Goal: Check status: Check status

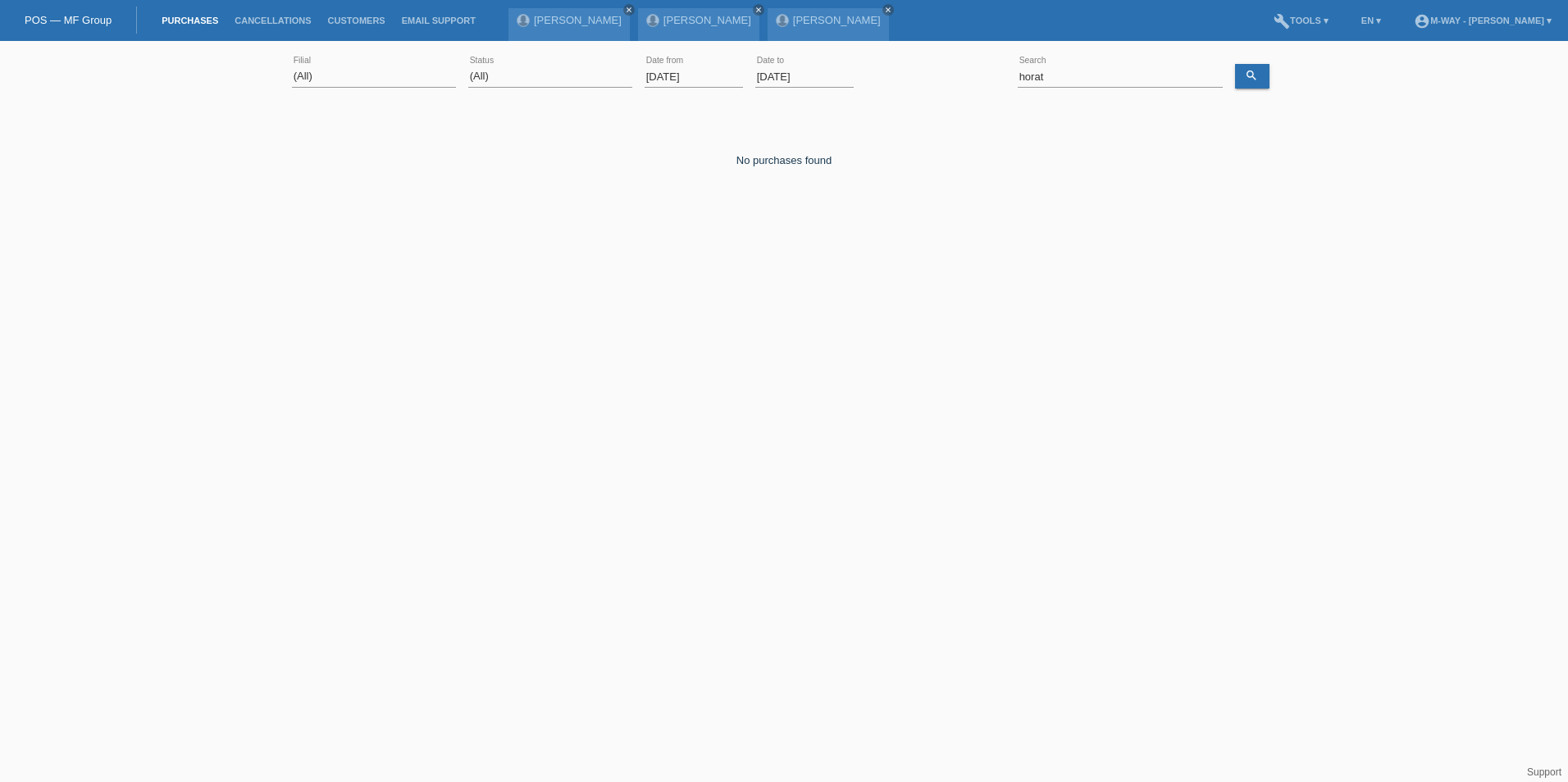
click at [695, 75] on input "[DATE]" at bounding box center [694, 76] width 99 height 21
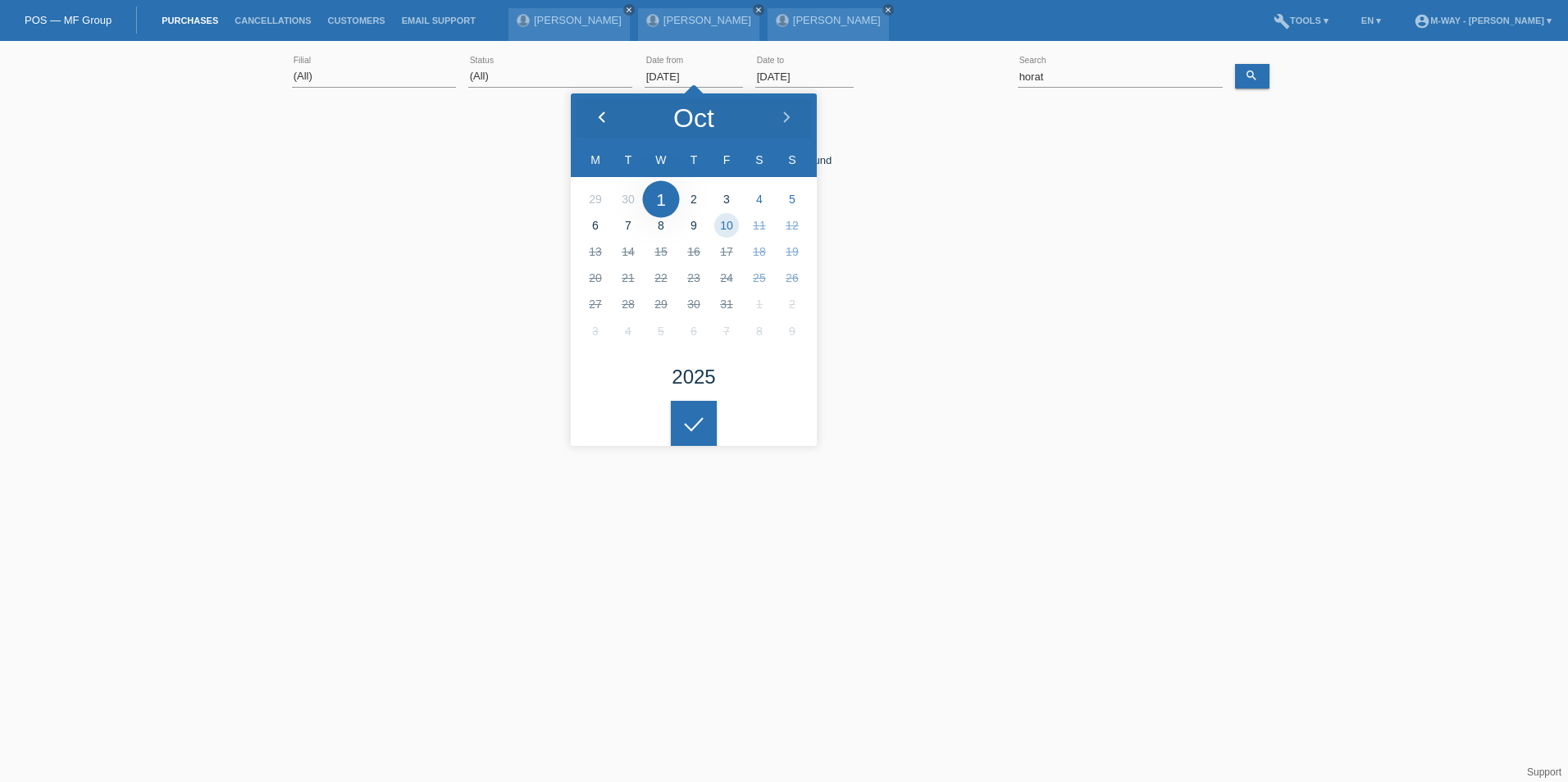
click at [604, 117] on icon at bounding box center [602, 118] width 13 height 13
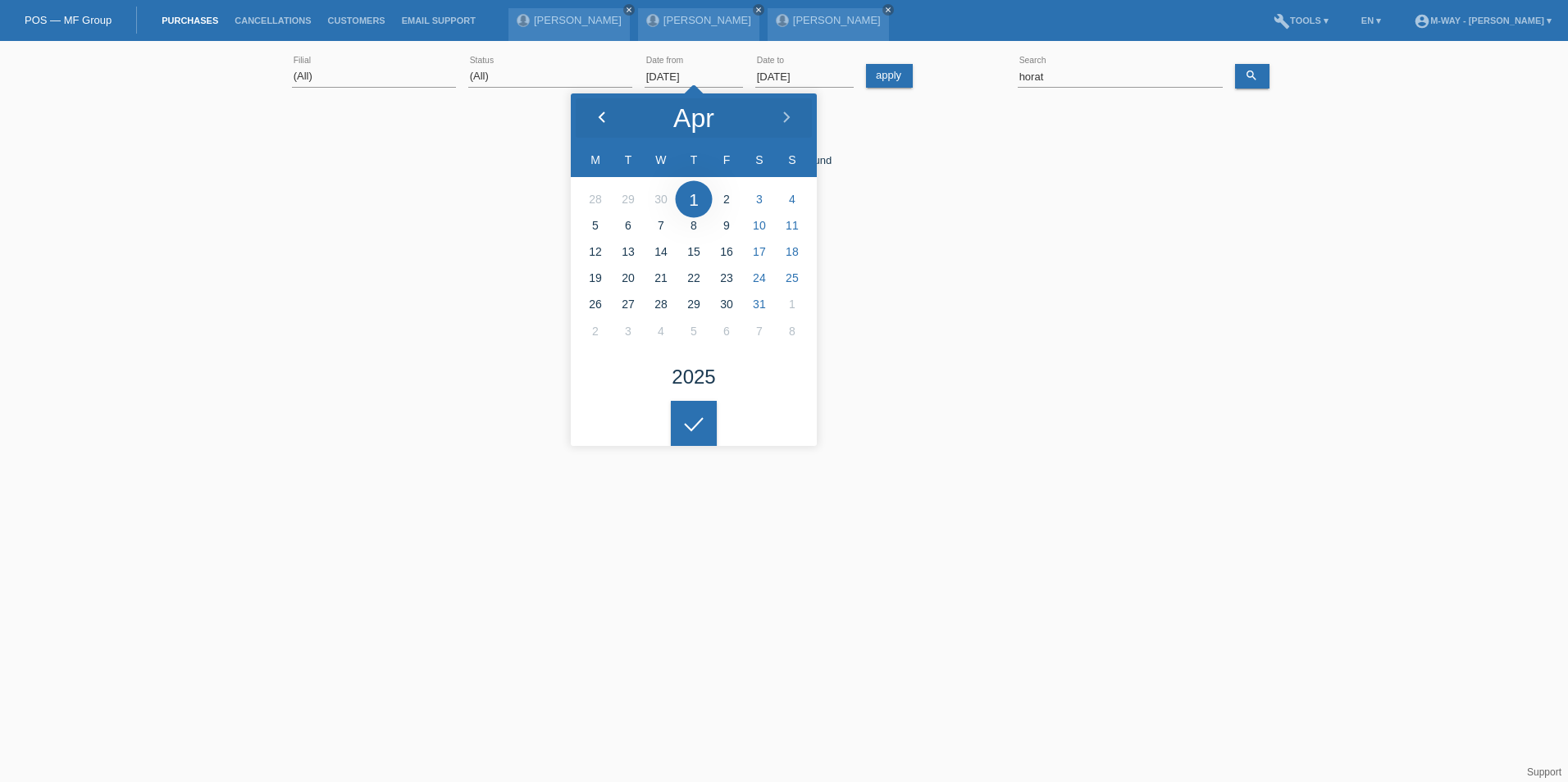
click at [604, 119] on icon at bounding box center [602, 118] width 13 height 13
type input "[DATE]"
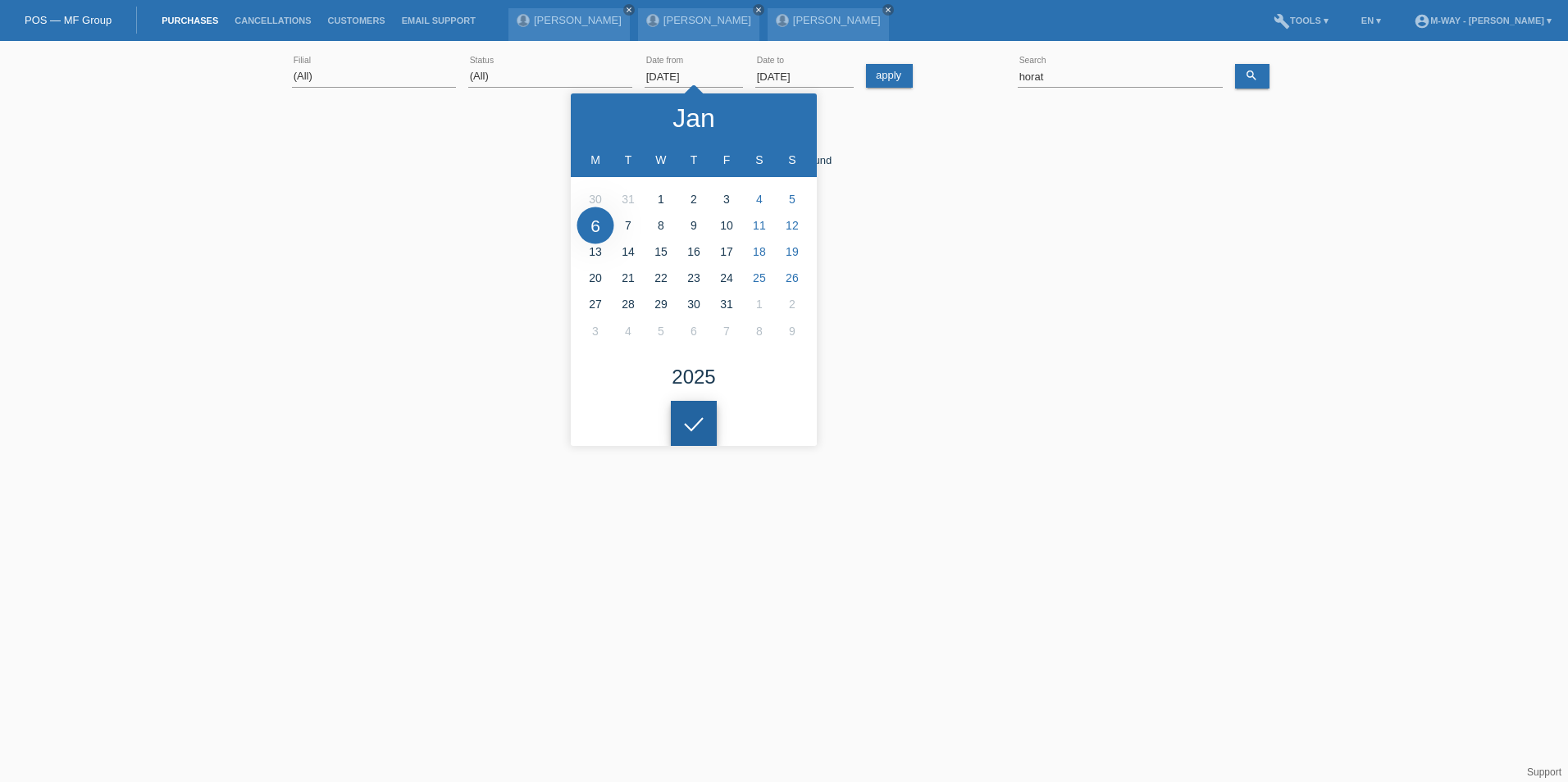
click at [686, 422] on icon at bounding box center [694, 425] width 26 height 15
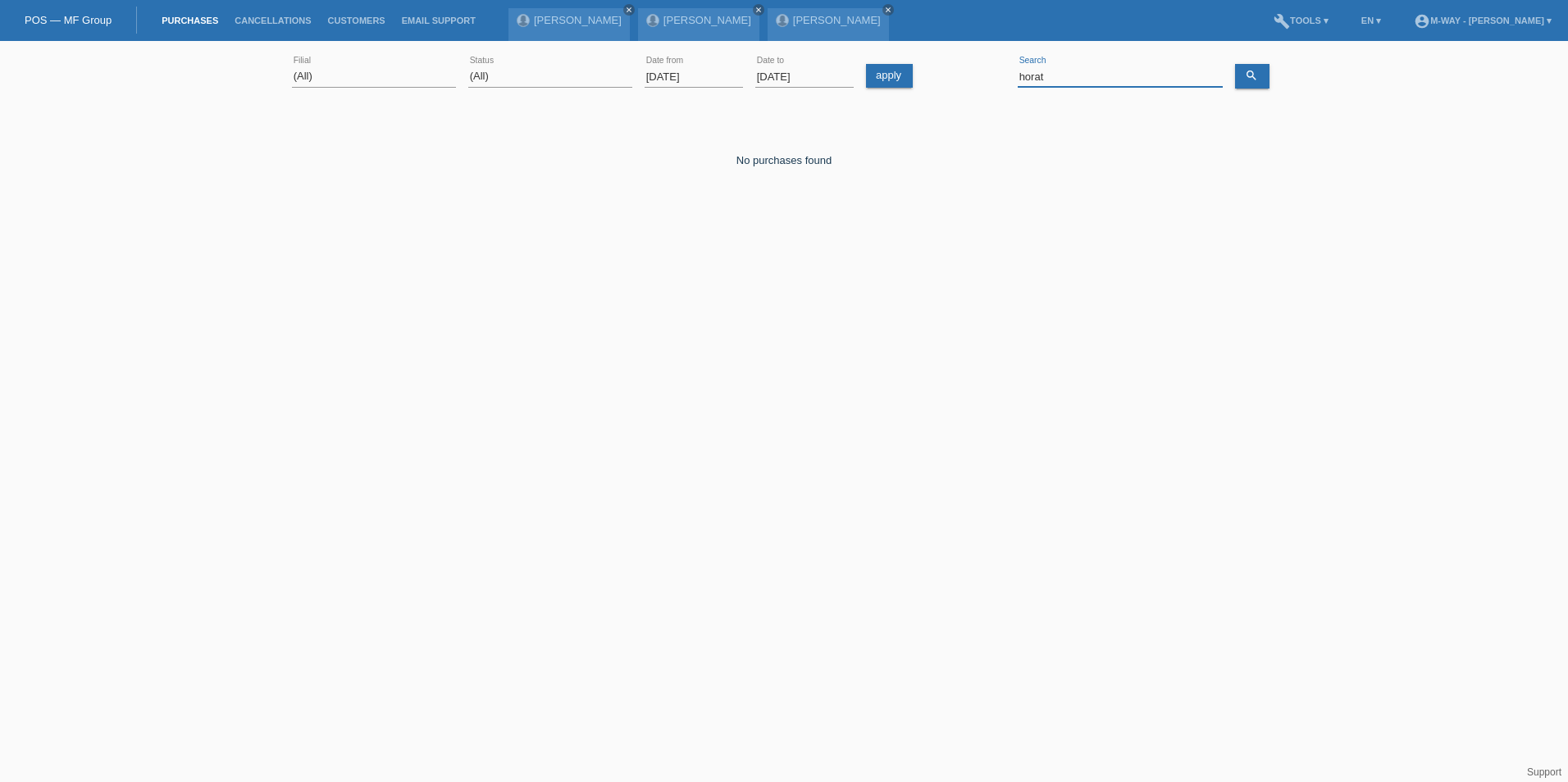
drag, startPoint x: 1077, startPoint y: 77, endPoint x: 965, endPoint y: 78, distance: 112.0
click at [965, 78] on div "(All) [PERSON_NAME] Passion Vélo SàRL [GEOGRAPHIC_DATA] [GEOGRAPHIC_DATA] [GEOG…" at bounding box center [784, 77] width 984 height 56
type input "vinh"
drag, startPoint x: 1287, startPoint y: 655, endPoint x: 1184, endPoint y: 711, distance: 117.2
click at [1287, 269] on html "POS — MF Group Purchases Cancellations Customers Email Support [PERSON_NAME]" at bounding box center [784, 134] width 1568 height 269
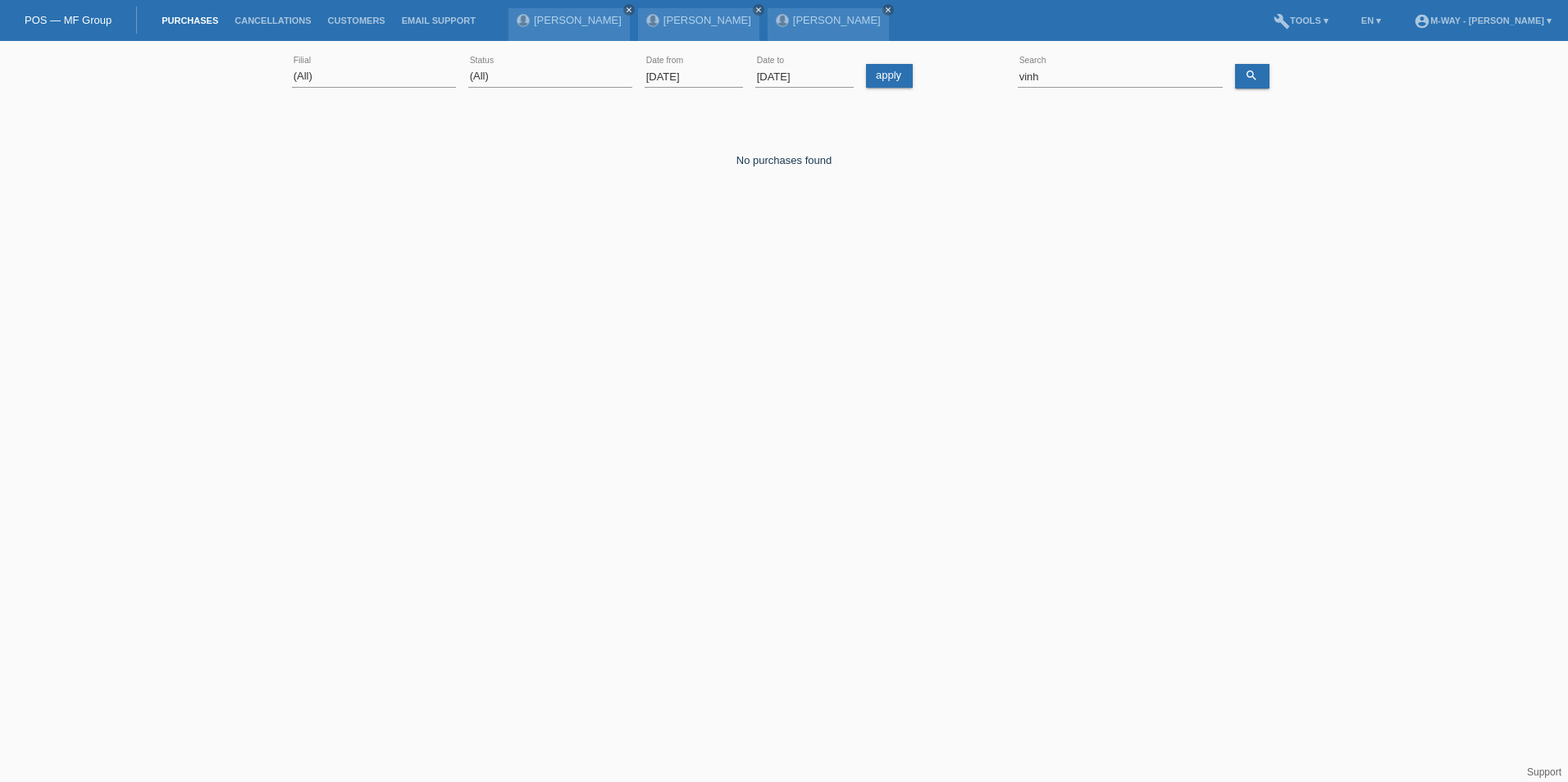
click at [866, 269] on html "POS — MF Group Purchases Cancellations Customers Email Support [PERSON_NAME]" at bounding box center [784, 134] width 1568 height 269
